Goal: Task Accomplishment & Management: Manage account settings

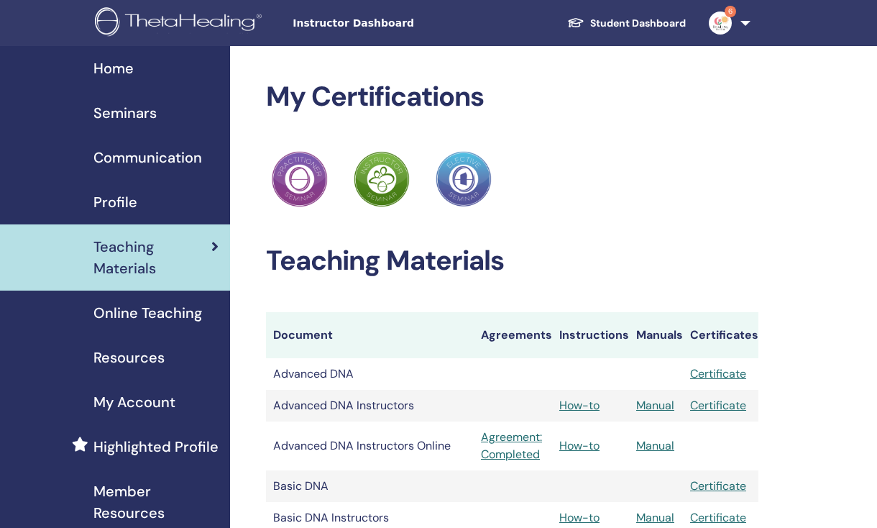
scroll to position [3, 0]
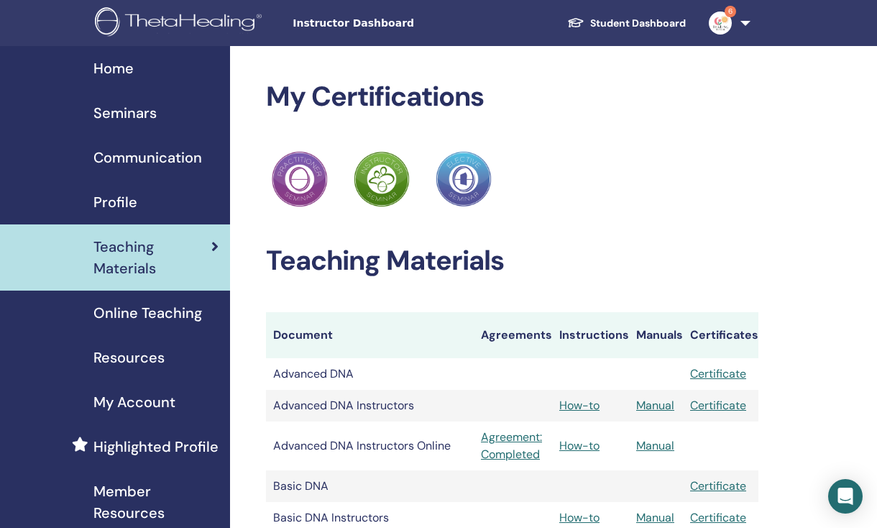
click at [93, 128] on link "Seminars" at bounding box center [115, 113] width 230 height 45
click at [115, 111] on span "Seminars" at bounding box center [124, 113] width 63 height 22
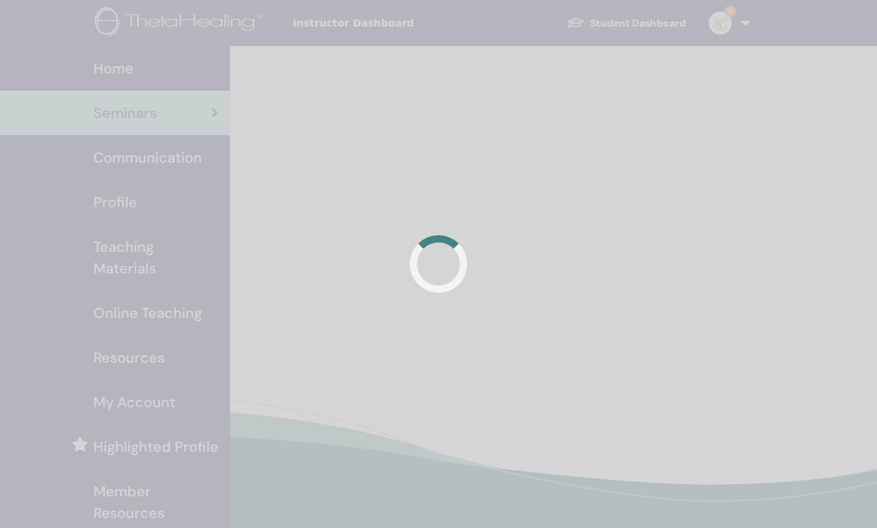
scroll to position [3, 0]
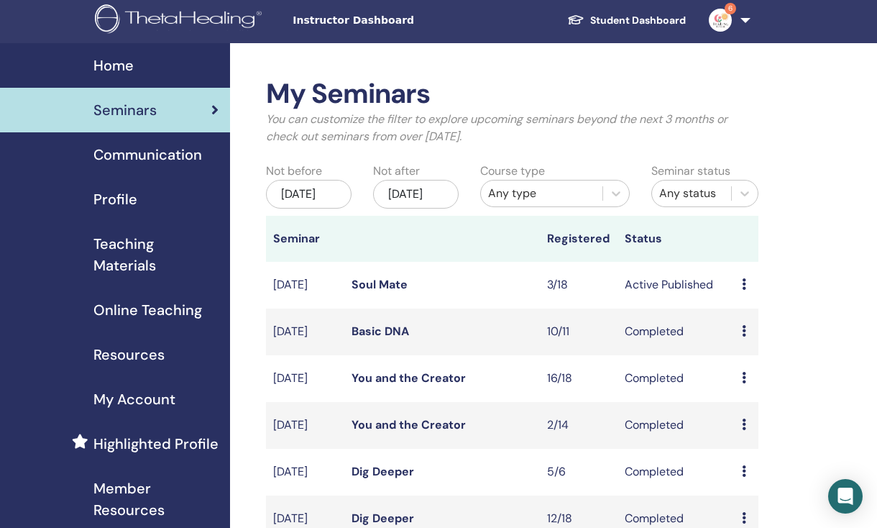
click at [746, 290] on icon at bounding box center [744, 284] width 4 height 12
click at [762, 378] on p "Cancel" at bounding box center [757, 374] width 55 height 17
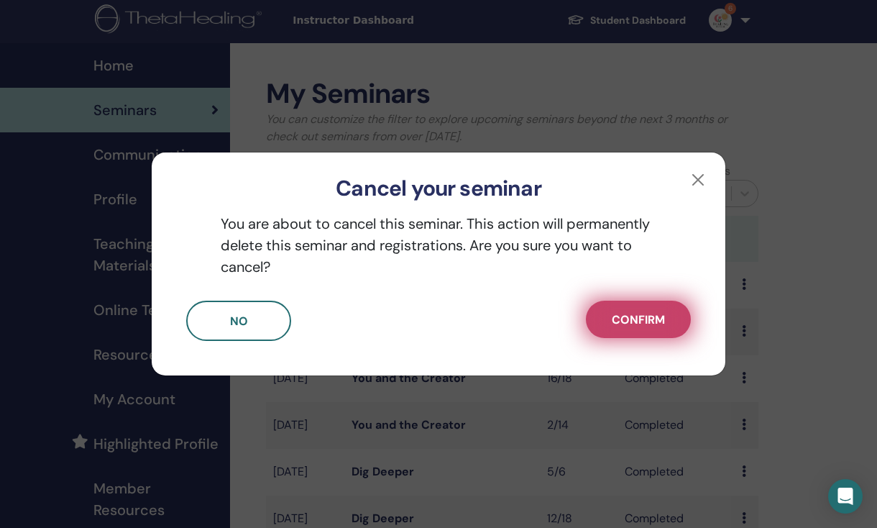
click at [672, 320] on button "Confirm" at bounding box center [638, 319] width 105 height 37
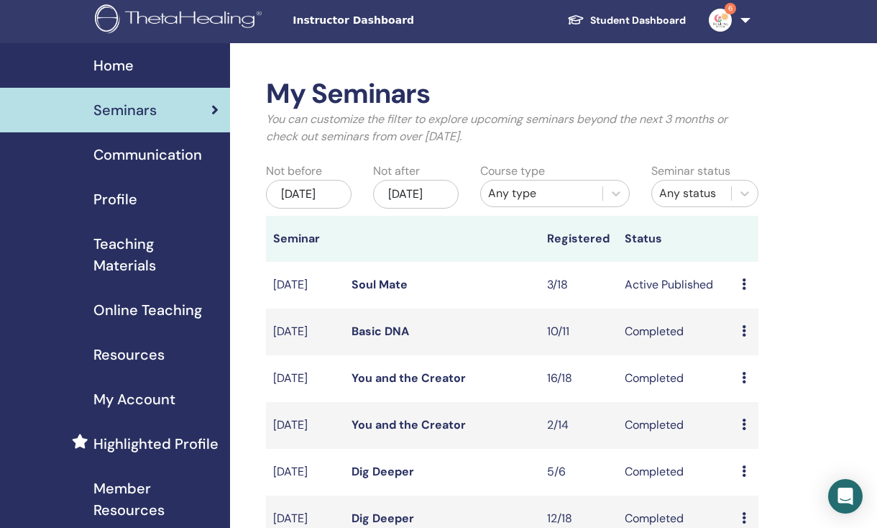
click at [659, 297] on td "Active Published" at bounding box center [676, 285] width 117 height 47
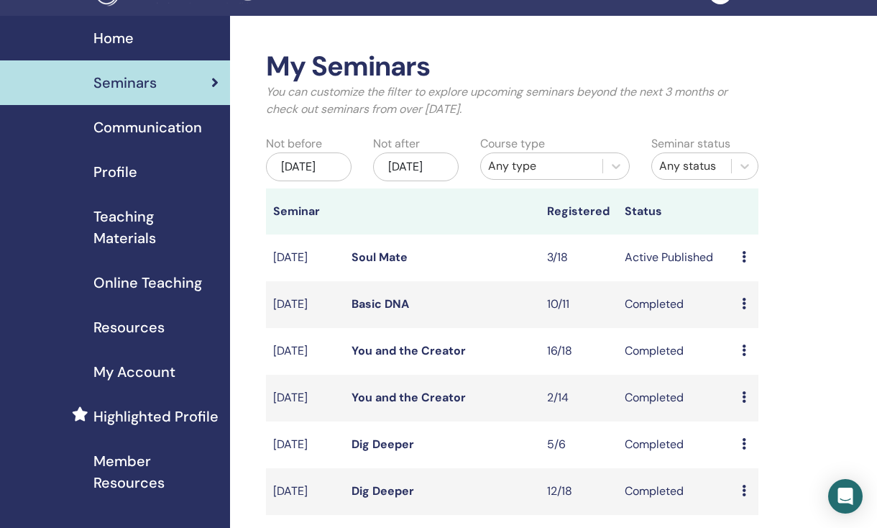
scroll to position [28, 0]
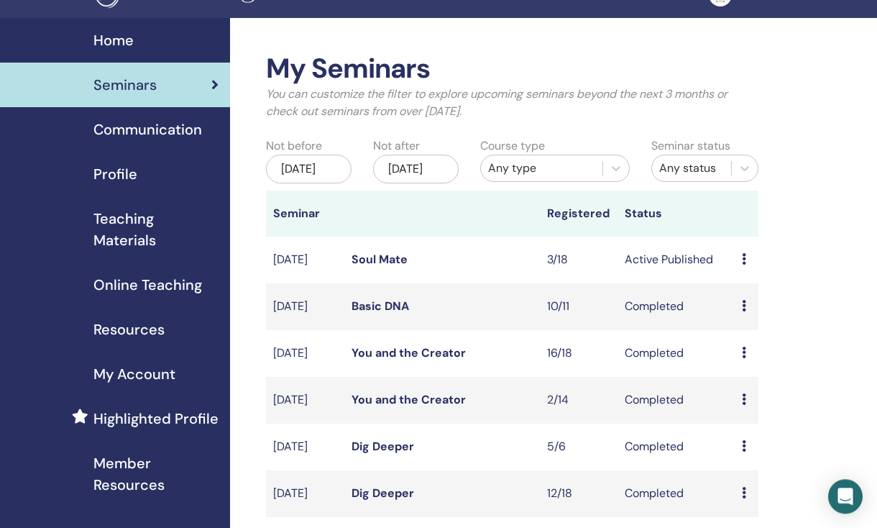
click at [543, 273] on td "3/18" at bounding box center [579, 260] width 78 height 47
click at [736, 280] on td "Preview Edit Attendees Cancel" at bounding box center [747, 260] width 24 height 47
click at [744, 265] on icon at bounding box center [744, 259] width 4 height 12
click at [743, 280] on link "Preview" at bounding box center [748, 280] width 41 height 15
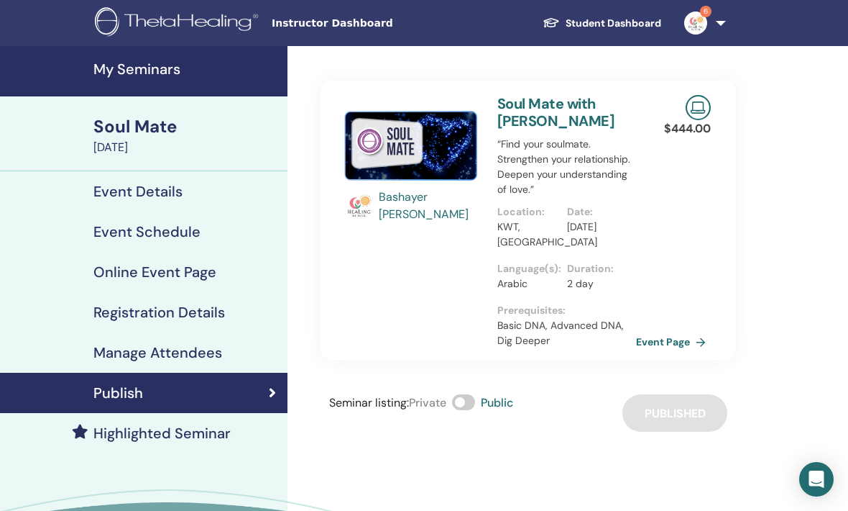
click at [473, 398] on span at bounding box center [463, 402] width 23 height 16
click at [83, 191] on div "Event Details" at bounding box center [144, 191] width 265 height 17
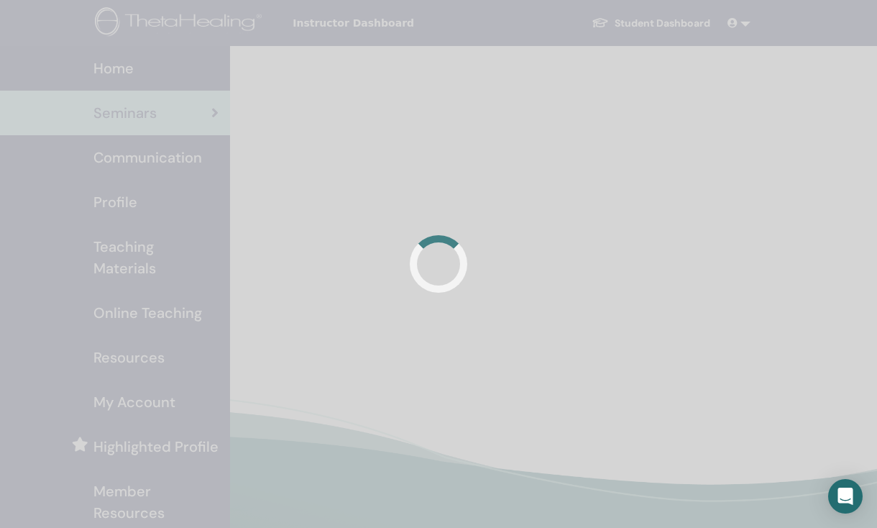
scroll to position [3, 9]
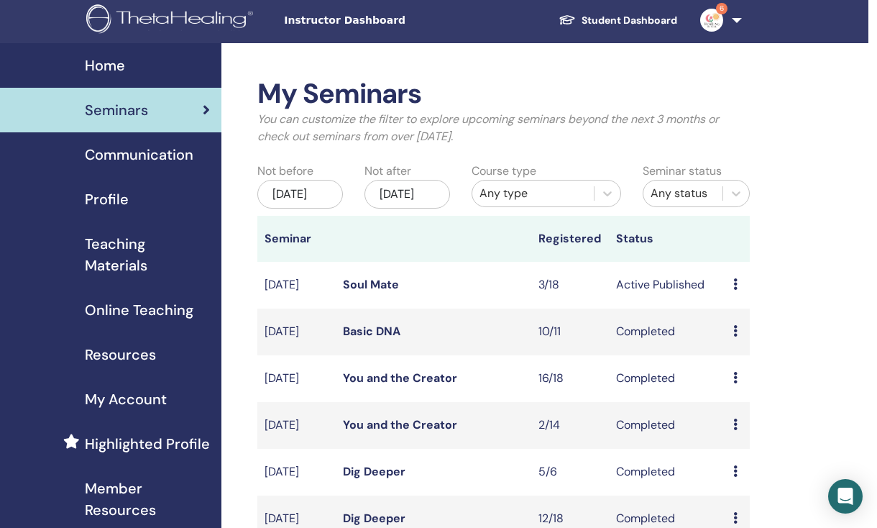
click at [736, 290] on icon at bounding box center [735, 284] width 4 height 12
click at [746, 348] on link "Attendees" at bounding box center [747, 355] width 55 height 15
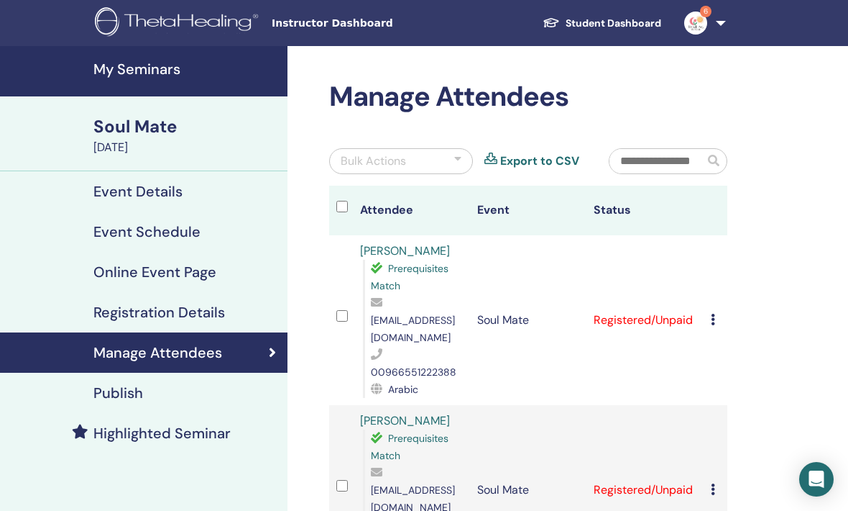
click at [713, 318] on div "Cancel Registration Do not auto-certify Mark as Paid Mark as Unpaid Mark as Abs…" at bounding box center [715, 319] width 9 height 17
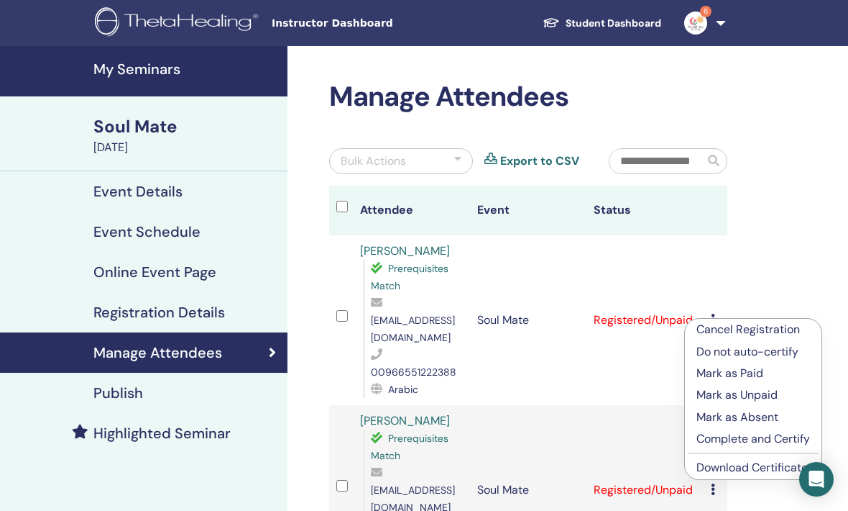
click at [792, 327] on p "Cancel Registration" at bounding box center [754, 329] width 114 height 17
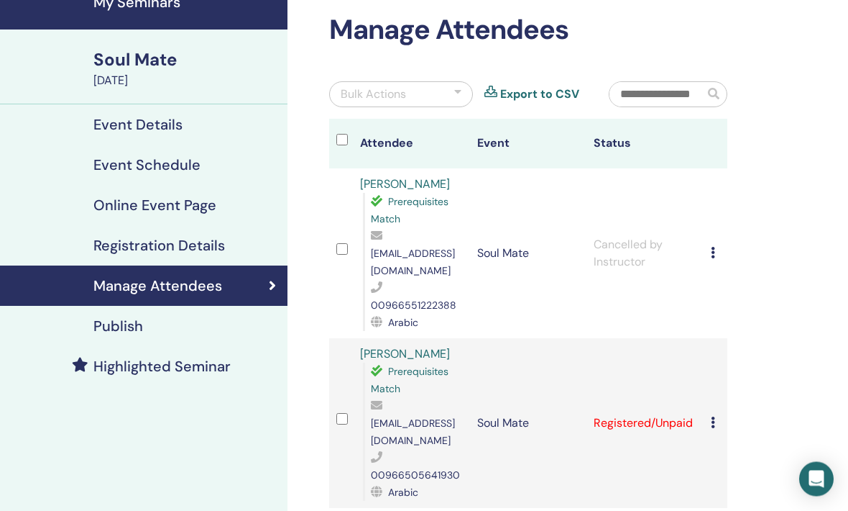
scroll to position [66, 0]
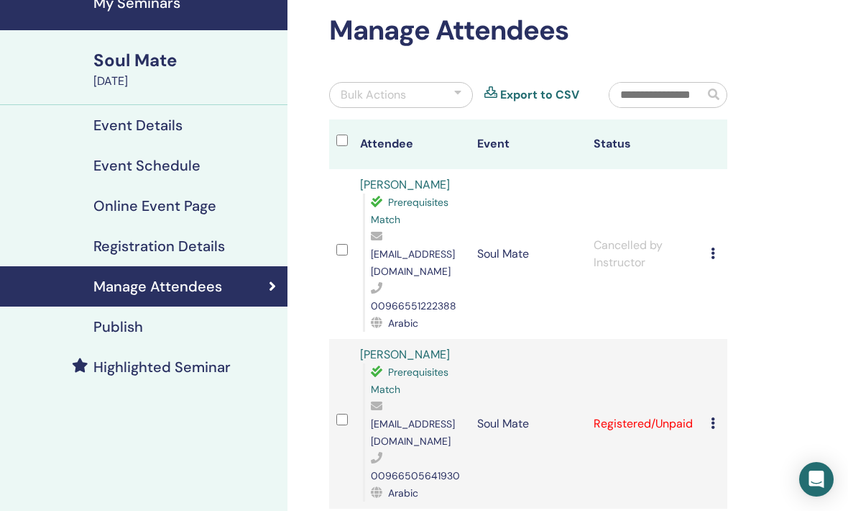
click at [719, 415] on div "Cancel Registration Do not auto-certify Mark as Paid Mark as Unpaid Mark as Abs…" at bounding box center [715, 423] width 9 height 17
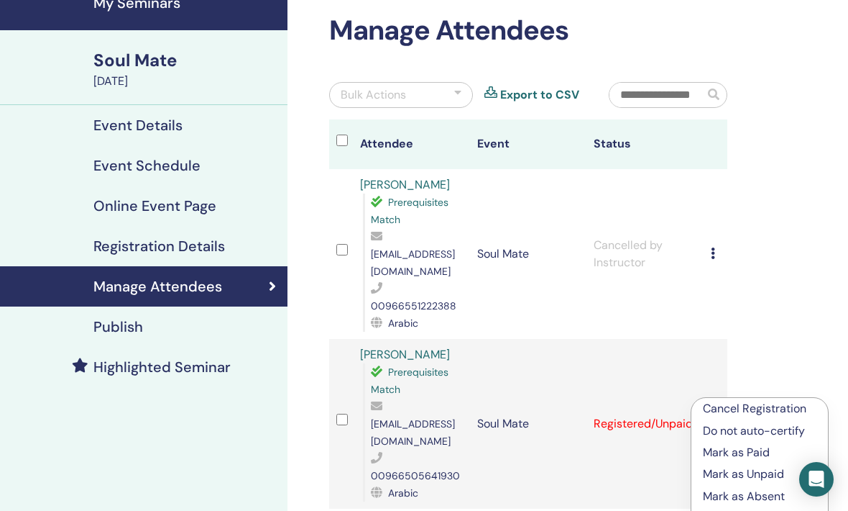
click at [785, 409] on p "Cancel Registration" at bounding box center [760, 408] width 114 height 17
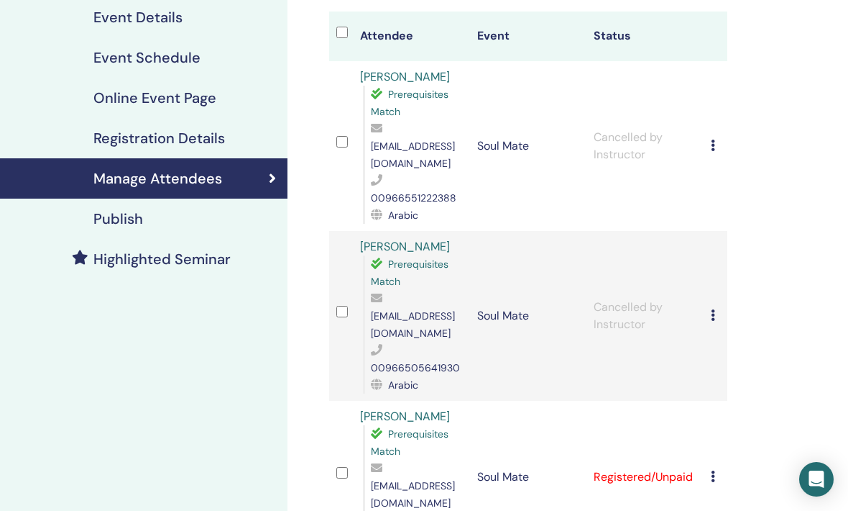
scroll to position [180, 0]
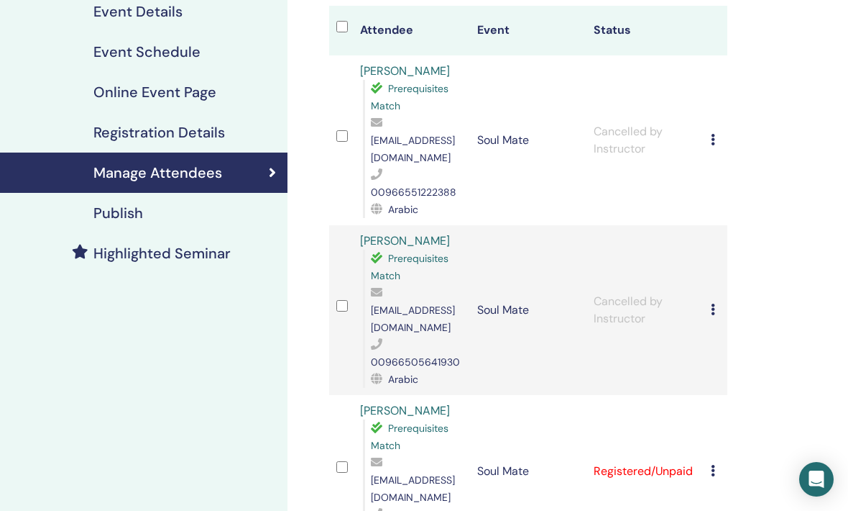
click at [718, 462] on div "Cancel Registration Do not auto-certify Mark as Paid Mark as Unpaid Mark as Abs…" at bounding box center [715, 470] width 9 height 17
click at [738, 433] on p "Cancel Registration" at bounding box center [759, 435] width 114 height 17
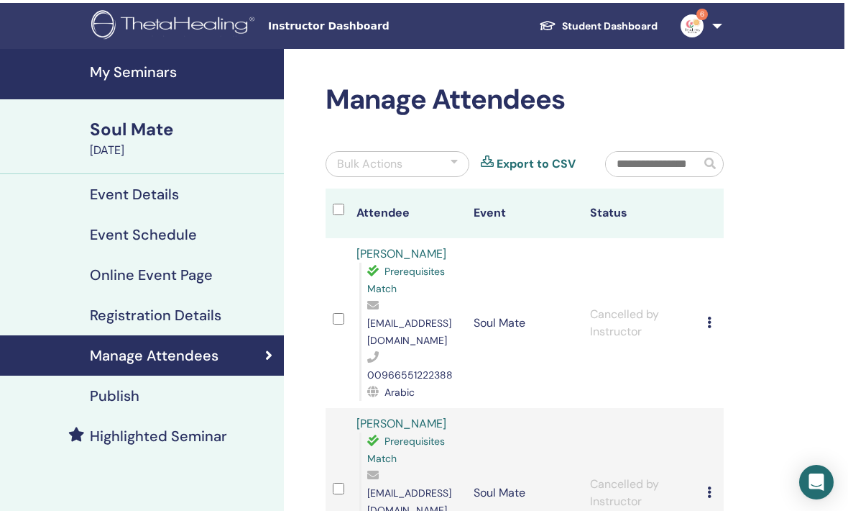
scroll to position [0, 4]
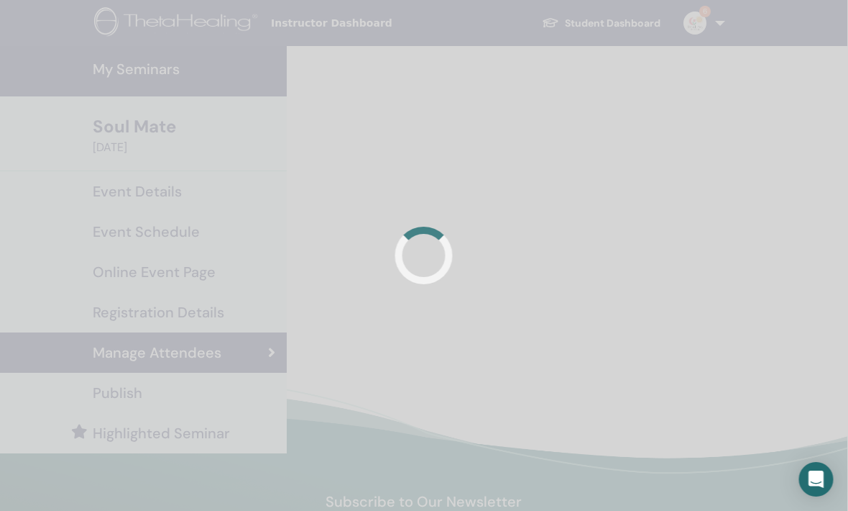
scroll to position [0, 1]
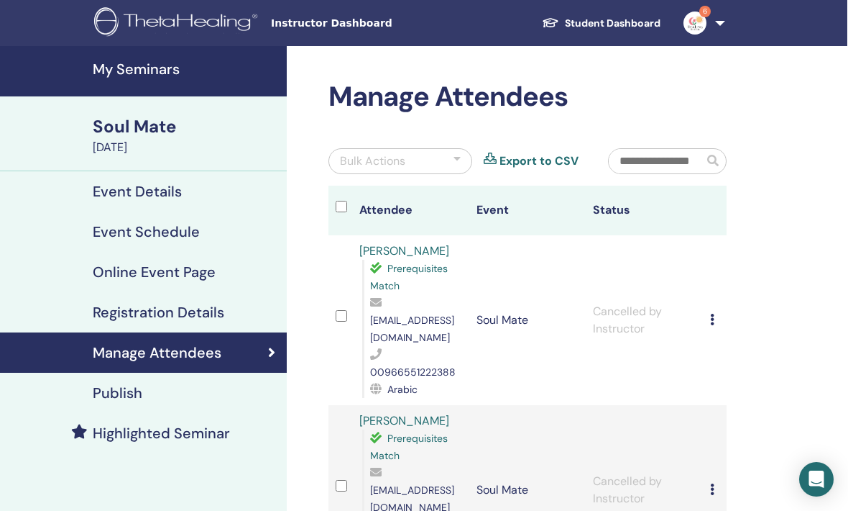
click at [634, 27] on link "Student Dashboard" at bounding box center [602, 23] width 142 height 27
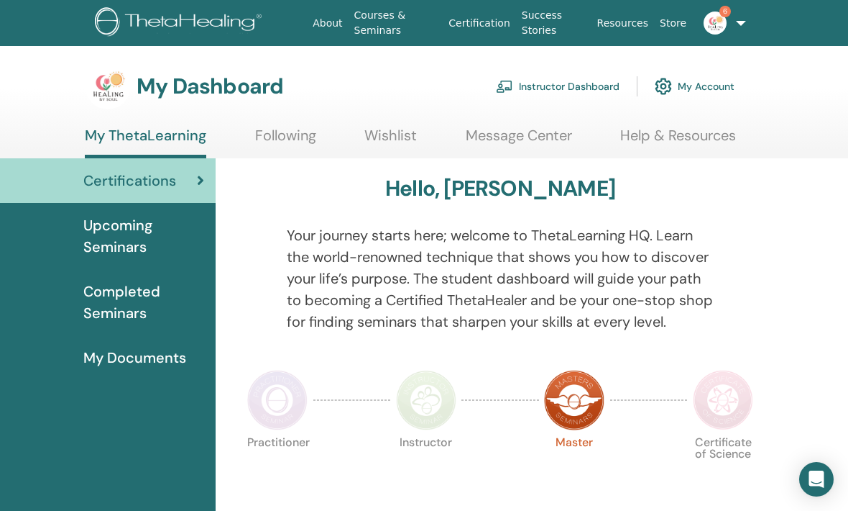
click at [586, 81] on link "Instructor Dashboard" at bounding box center [558, 86] width 124 height 32
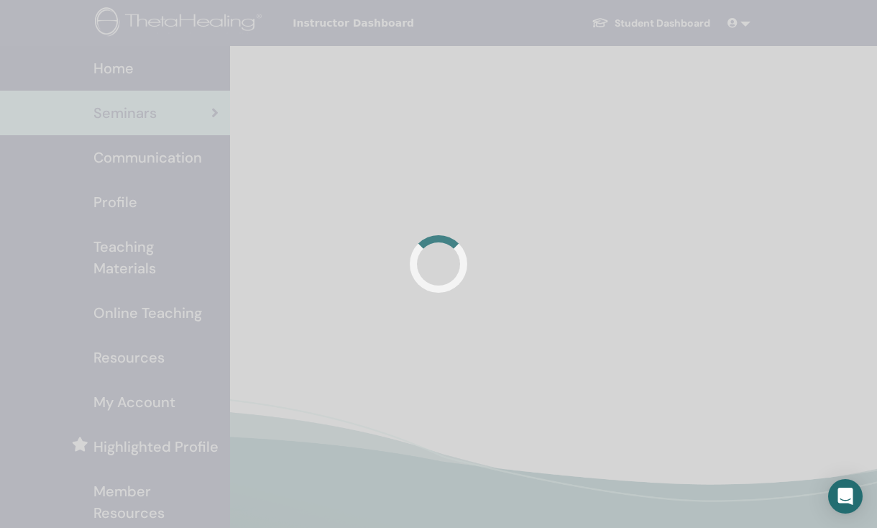
scroll to position [3, 0]
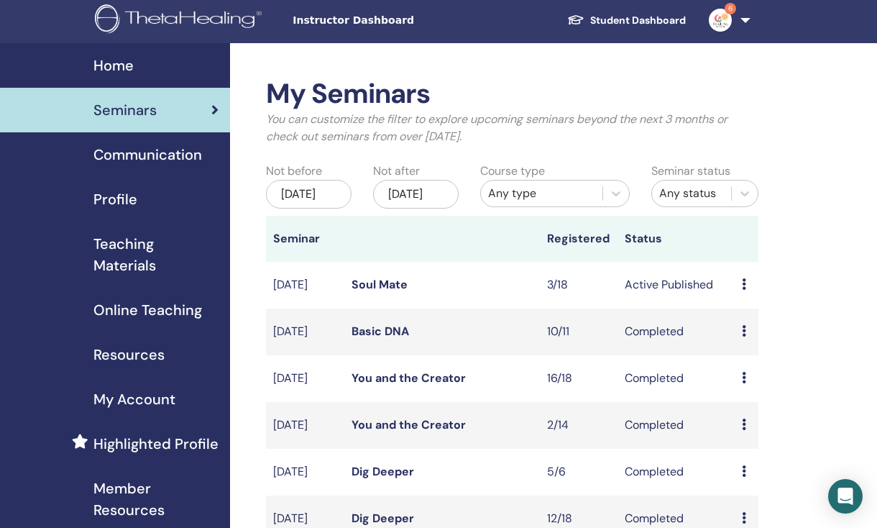
click at [743, 290] on icon at bounding box center [744, 284] width 4 height 12
click at [761, 372] on p "Cancel" at bounding box center [754, 370] width 55 height 17
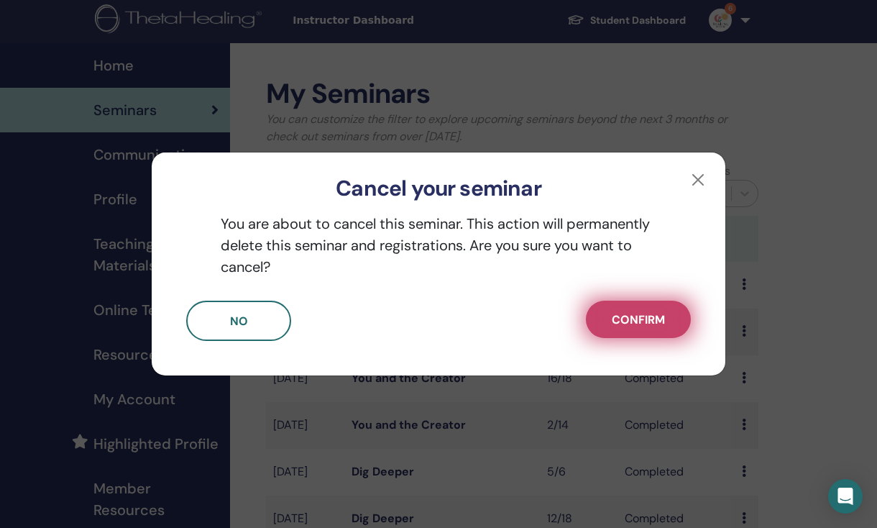
click at [664, 320] on span "Confirm" at bounding box center [638, 319] width 53 height 15
